Goal: Task Accomplishment & Management: Manage account settings

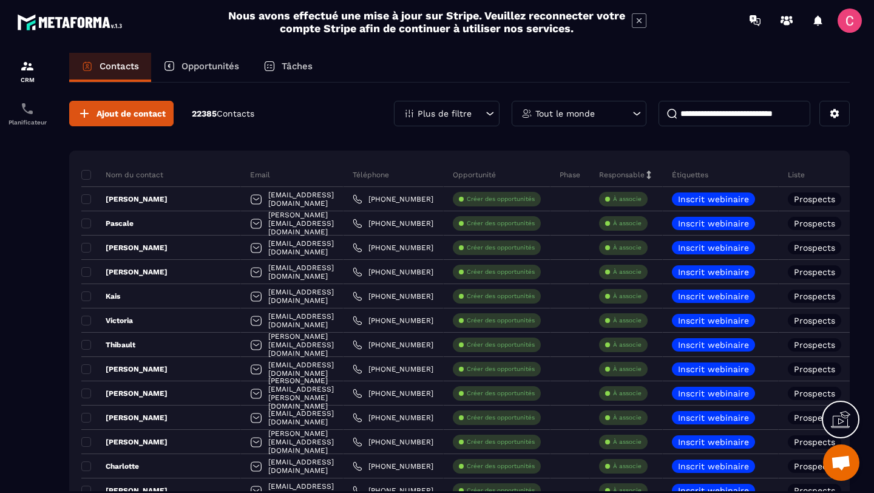
click at [211, 71] on div "Opportunités" at bounding box center [201, 67] width 100 height 29
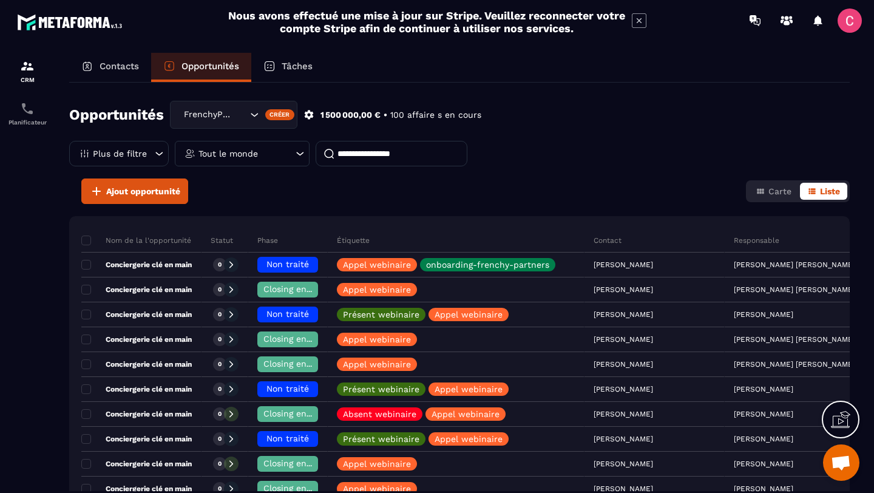
click at [267, 148] on div "Tout le monde" at bounding box center [242, 153] width 135 height 25
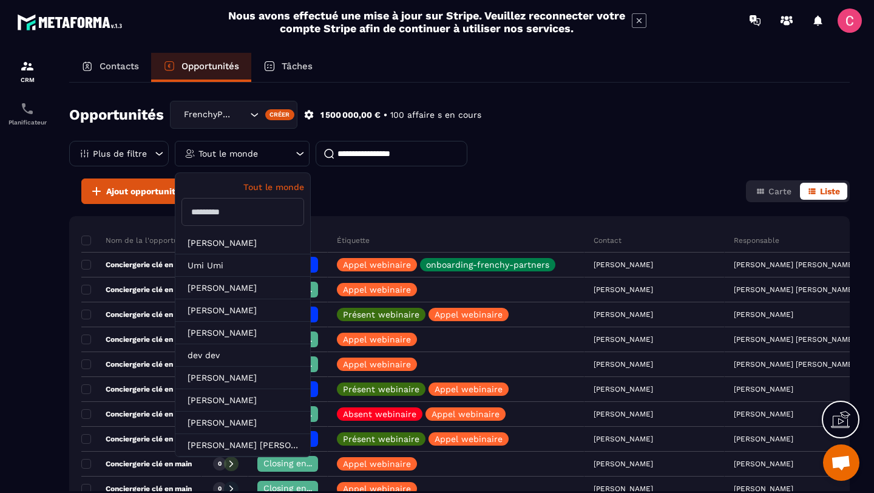
click at [218, 219] on input "text" at bounding box center [242, 212] width 123 height 28
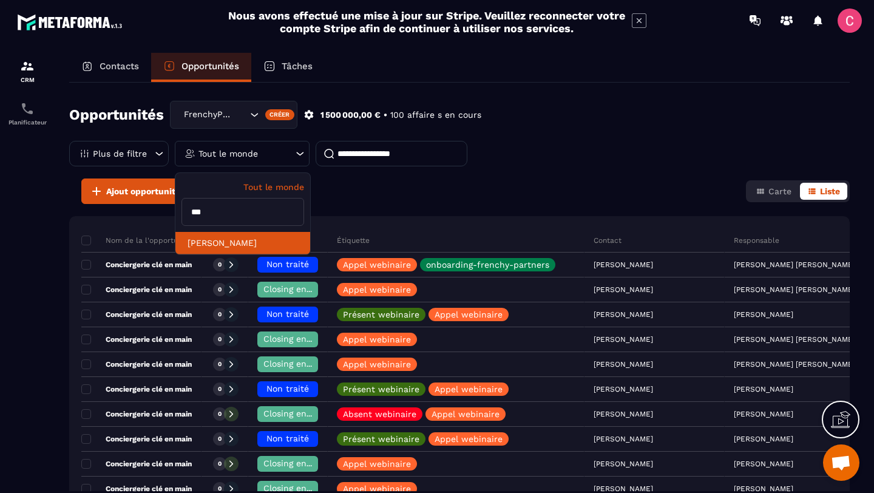
type input "***"
click at [203, 237] on li "[PERSON_NAME]" at bounding box center [242, 243] width 135 height 22
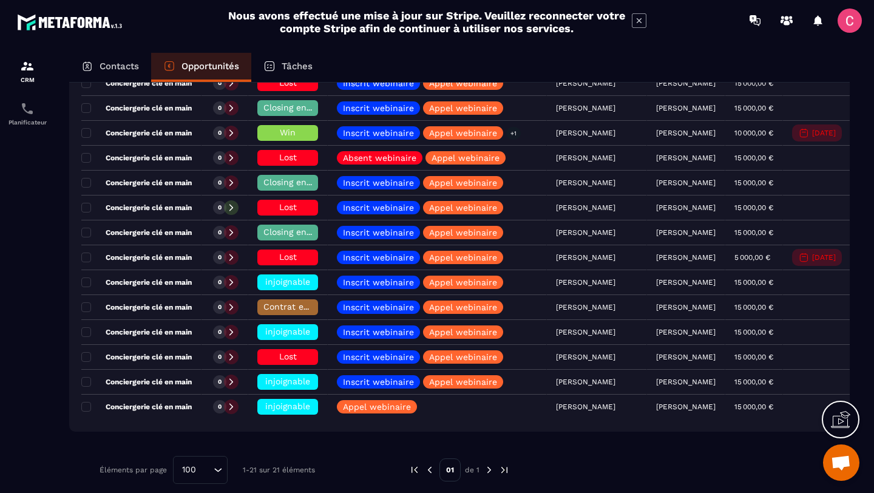
scroll to position [379, 0]
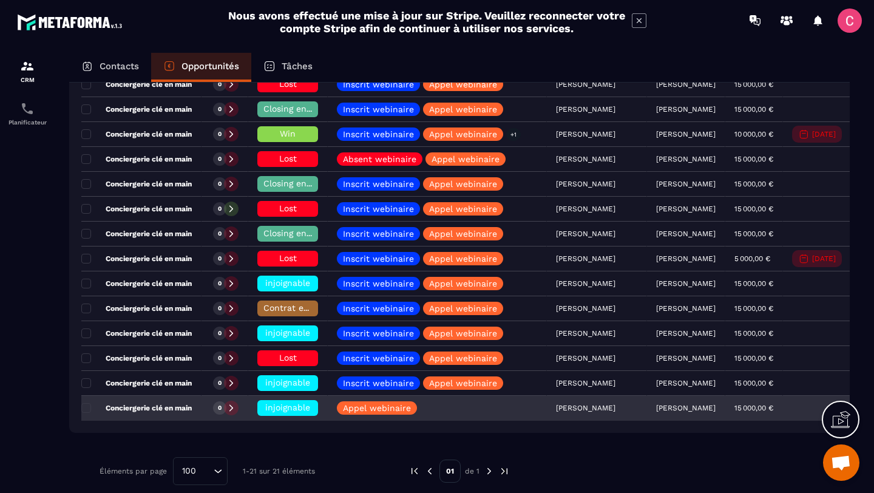
click at [295, 405] on span "injoignable" at bounding box center [287, 407] width 45 height 10
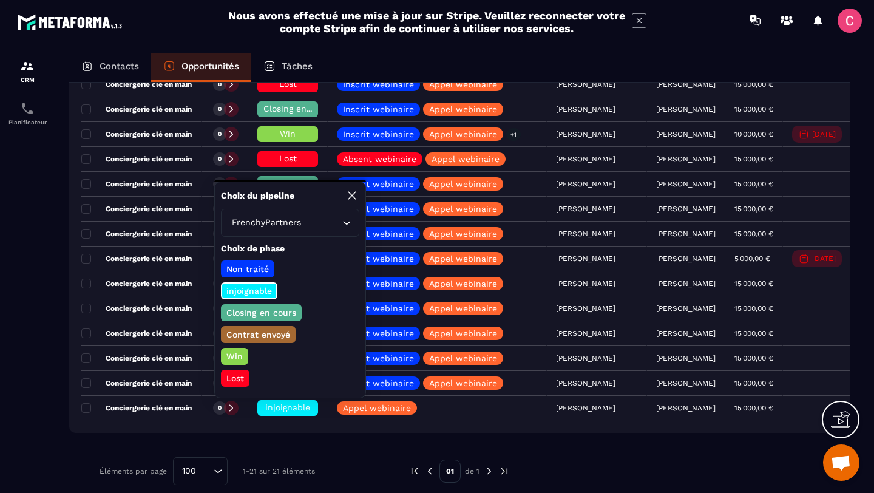
click at [239, 378] on p "Lost" at bounding box center [235, 378] width 21 height 12
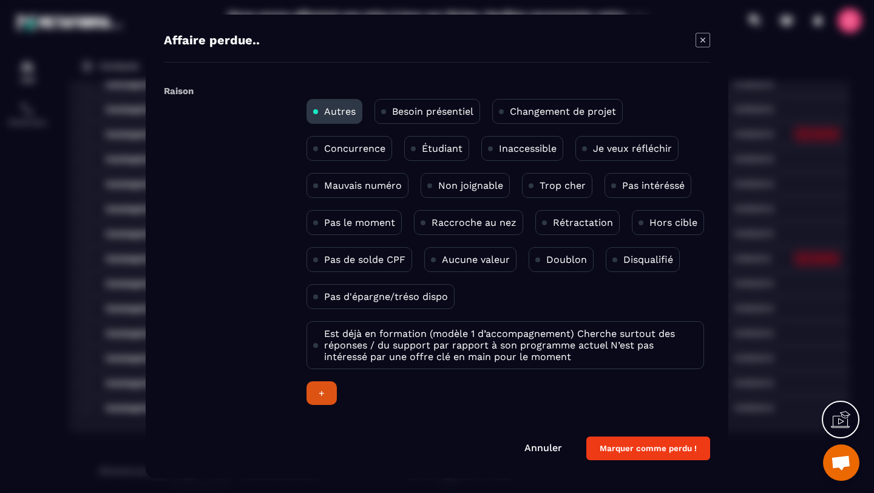
click at [469, 186] on p "Non joignable" at bounding box center [470, 186] width 65 height 12
click at [620, 446] on button "Marquer comme perdu !" at bounding box center [648, 448] width 124 height 24
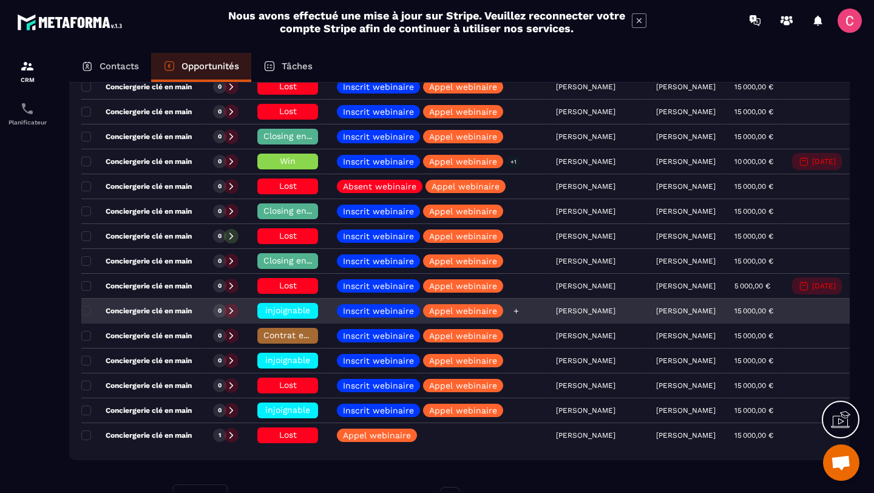
scroll to position [353, 0]
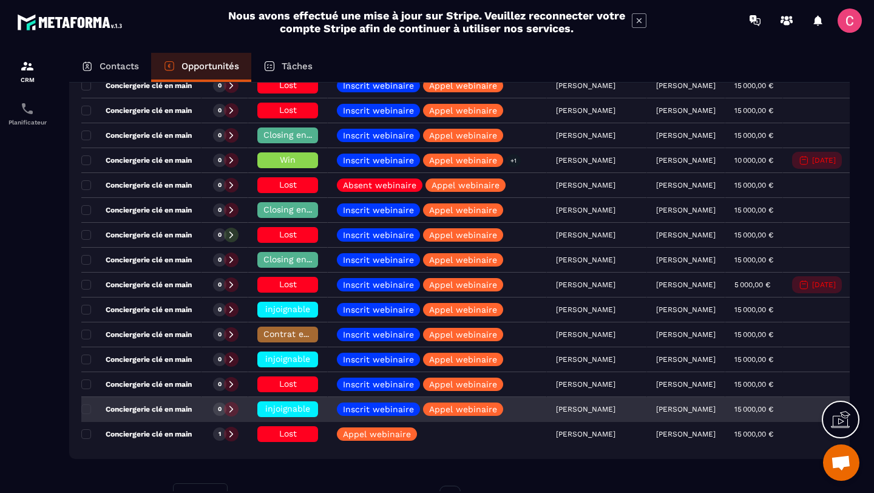
click at [294, 410] on span "injoignable" at bounding box center [287, 409] width 45 height 10
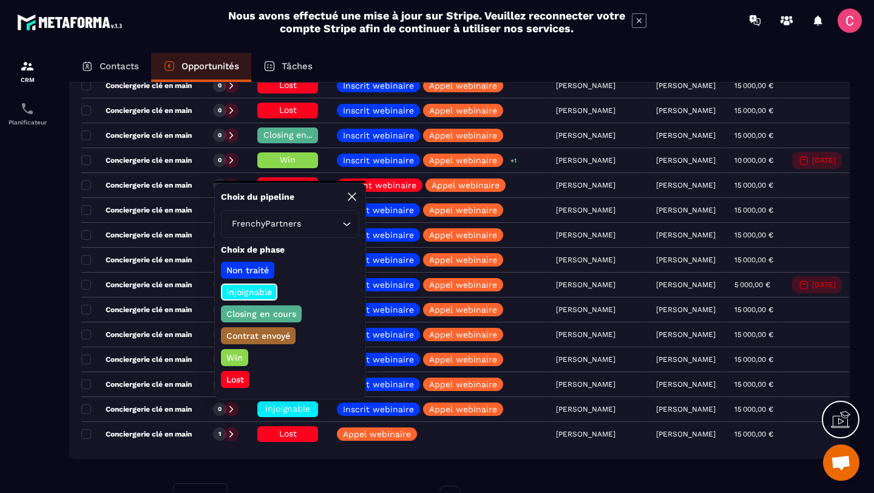
click at [232, 376] on p "Lost" at bounding box center [235, 379] width 21 height 12
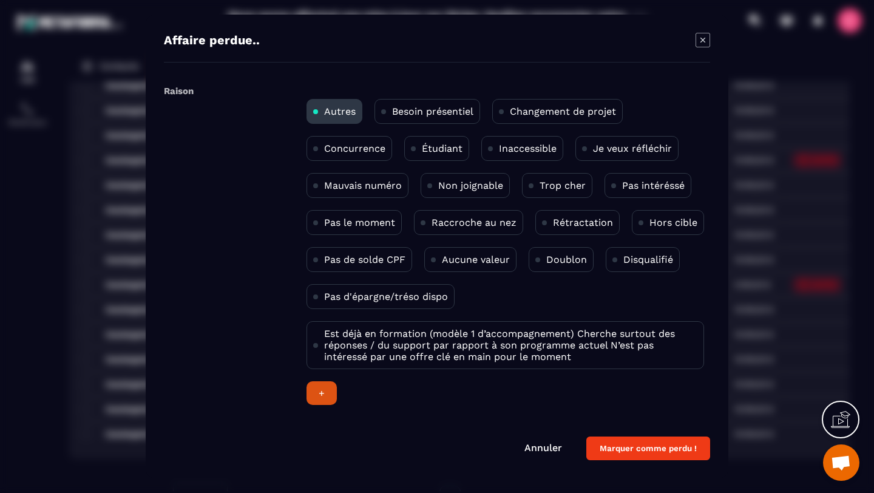
click at [473, 191] on p "Non joignable" at bounding box center [470, 186] width 65 height 12
click at [620, 458] on button "Marquer comme perdu !" at bounding box center [648, 448] width 124 height 24
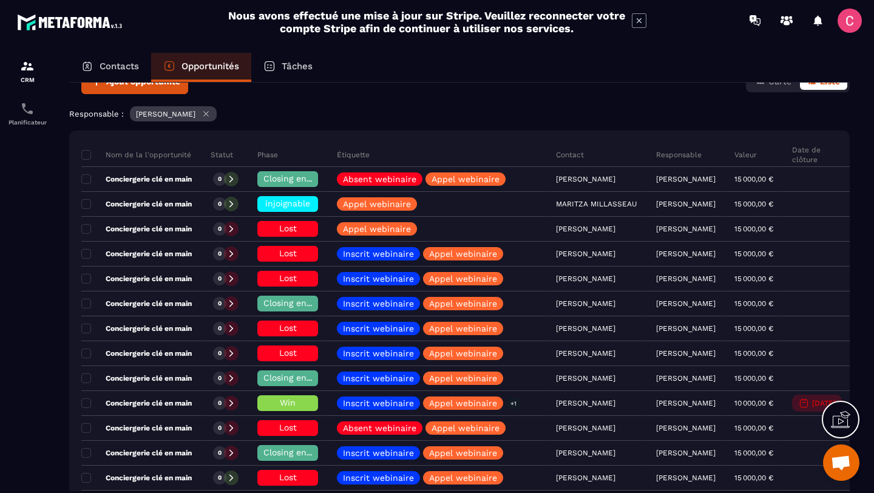
scroll to position [107, 0]
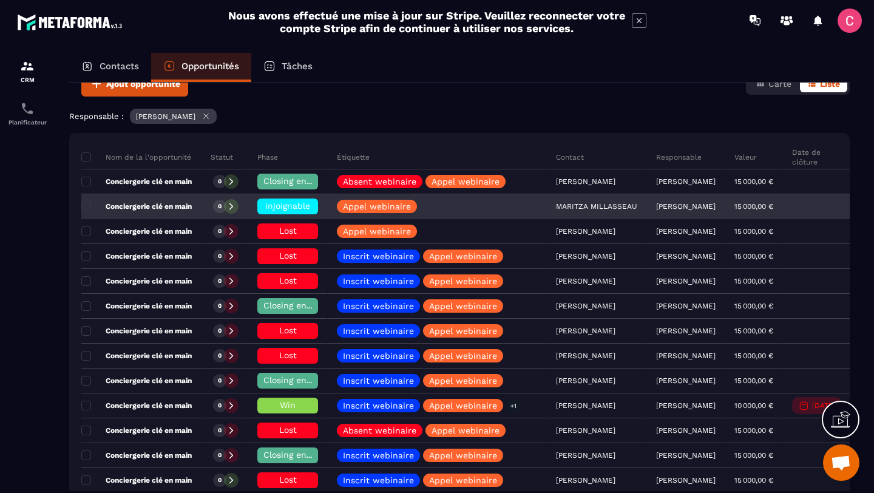
click at [237, 205] on div at bounding box center [231, 206] width 15 height 15
